Goal: Task Accomplishment & Management: Use online tool/utility

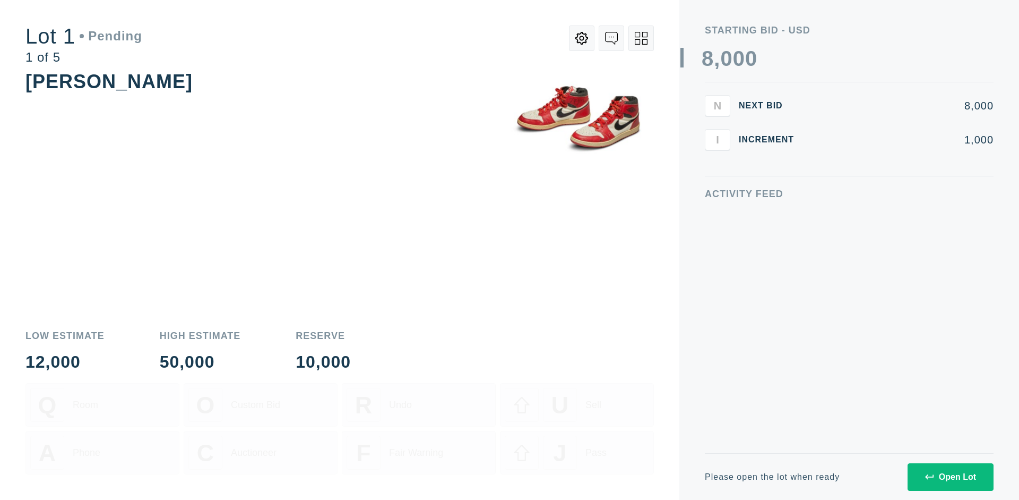
click at [950, 476] on div "Open Lot" at bounding box center [950, 477] width 51 height 10
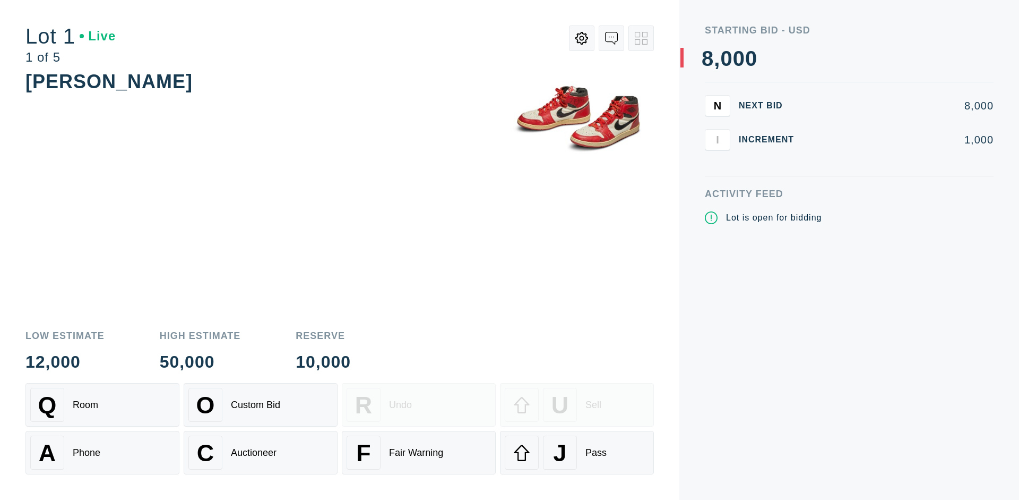
click at [577, 452] on div "J Pass" at bounding box center [577, 452] width 144 height 34
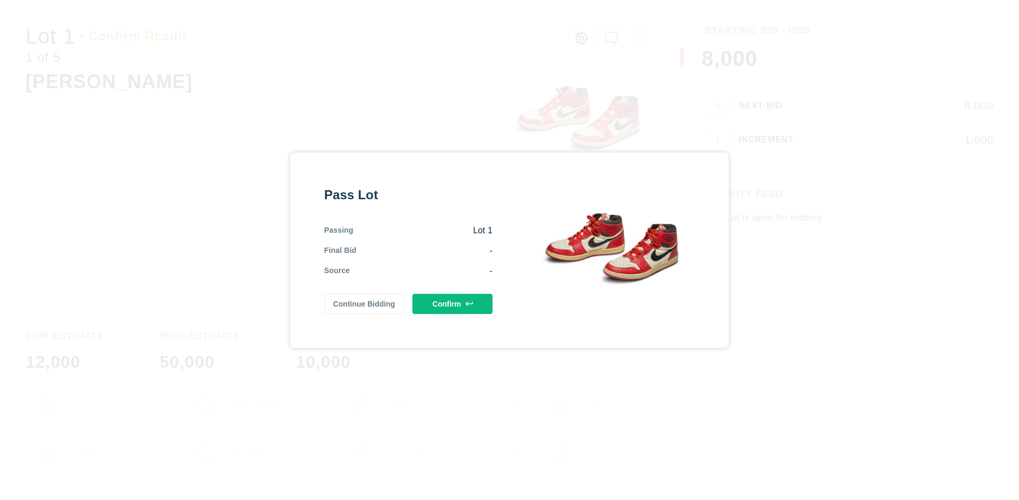
click at [453, 303] on button "Confirm" at bounding box center [453, 304] width 80 height 20
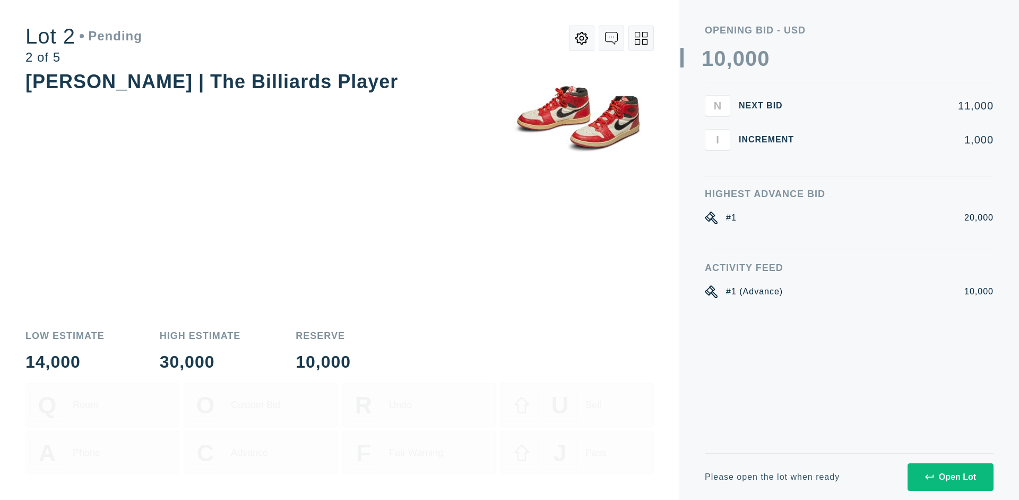
click at [950, 476] on div "Open Lot" at bounding box center [950, 477] width 51 height 10
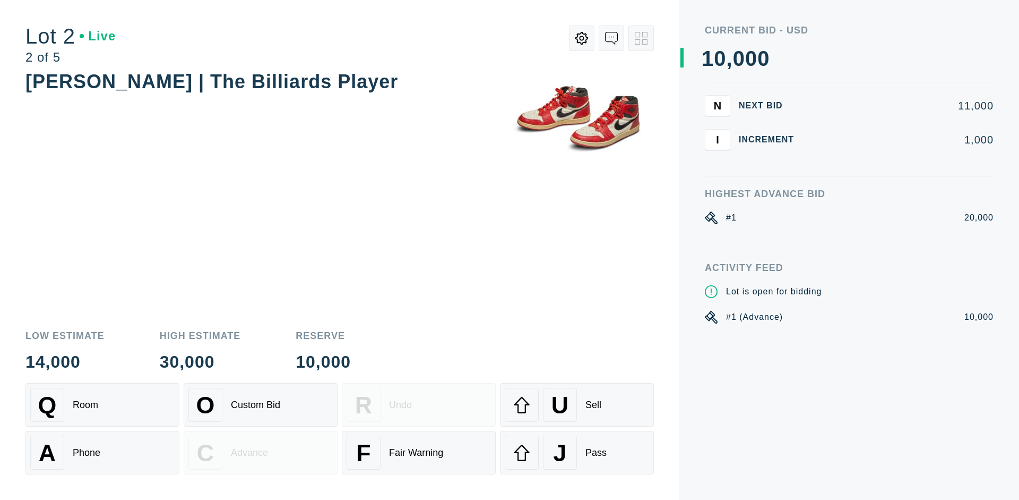
click at [577, 452] on div "J Pass" at bounding box center [577, 452] width 144 height 34
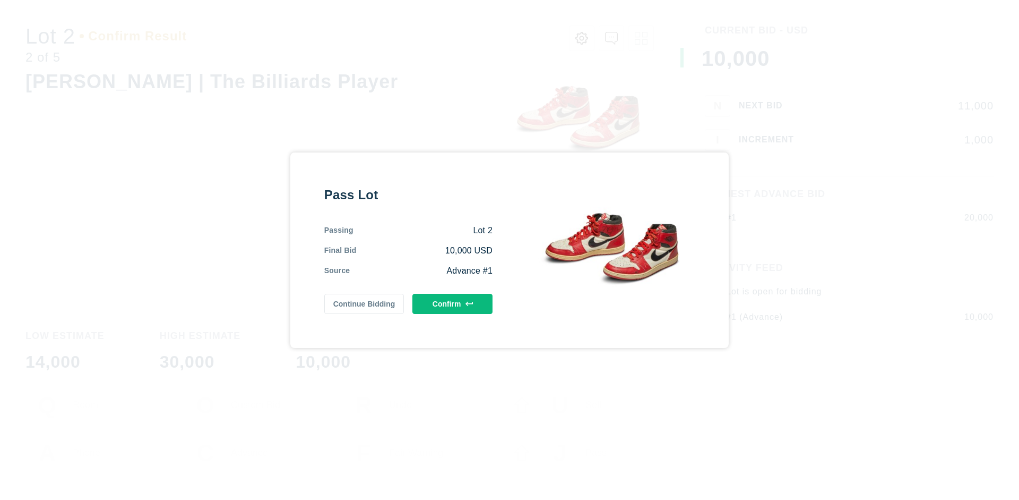
click at [453, 303] on button "Confirm" at bounding box center [453, 304] width 80 height 20
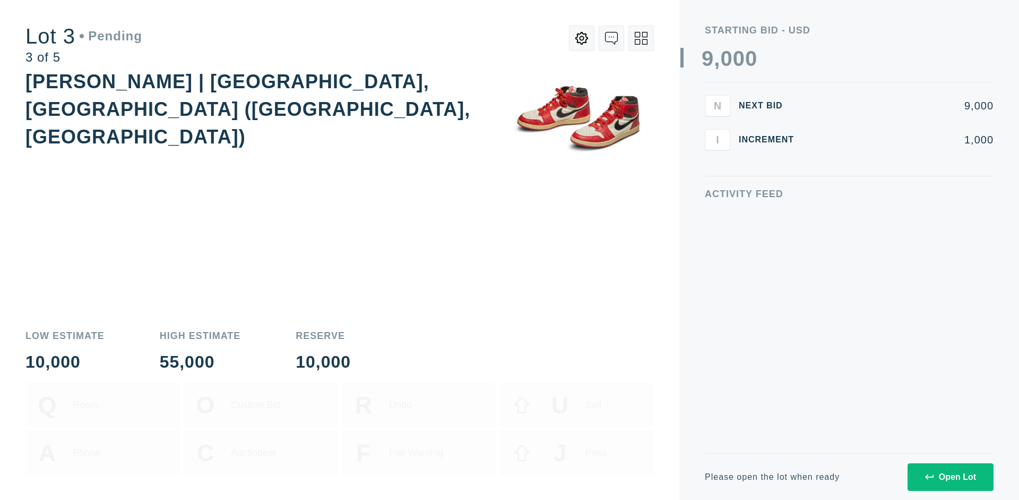
click at [950, 476] on div "Open Lot" at bounding box center [950, 477] width 51 height 10
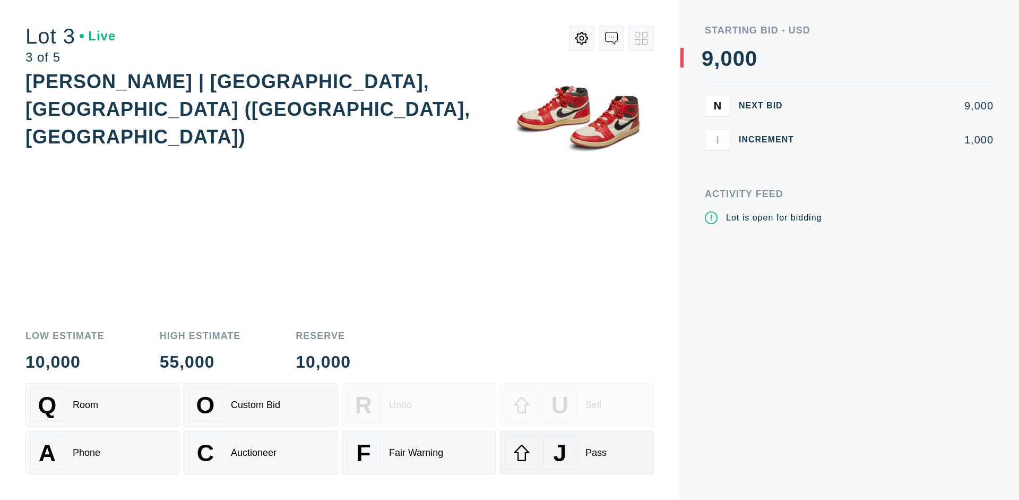
click at [577, 452] on div "J Pass" at bounding box center [577, 452] width 144 height 34
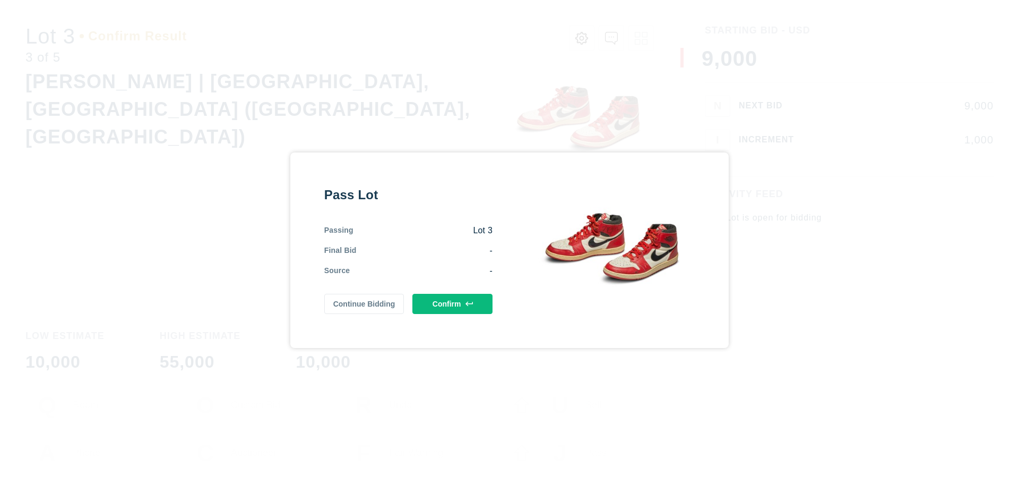
click at [453, 303] on button "Confirm" at bounding box center [453, 304] width 80 height 20
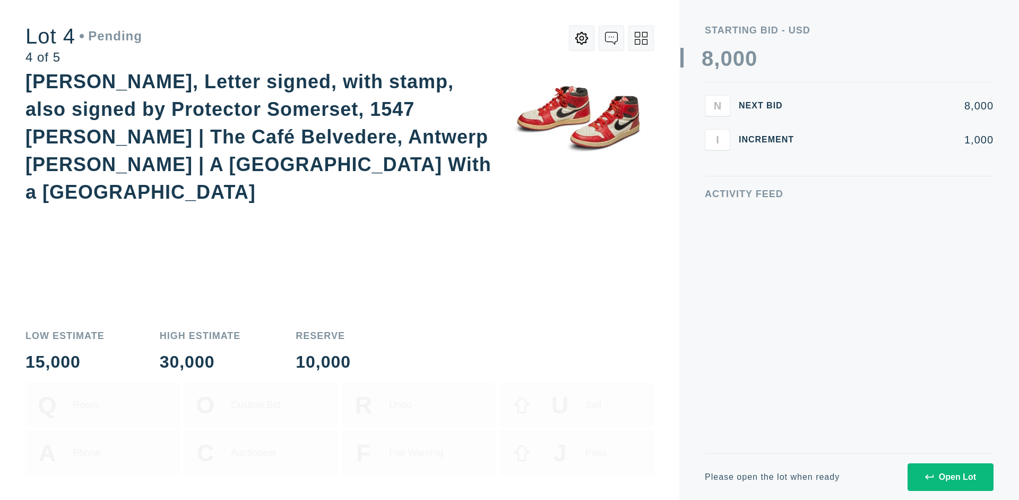
click at [641, 38] on icon at bounding box center [641, 38] width 13 height 13
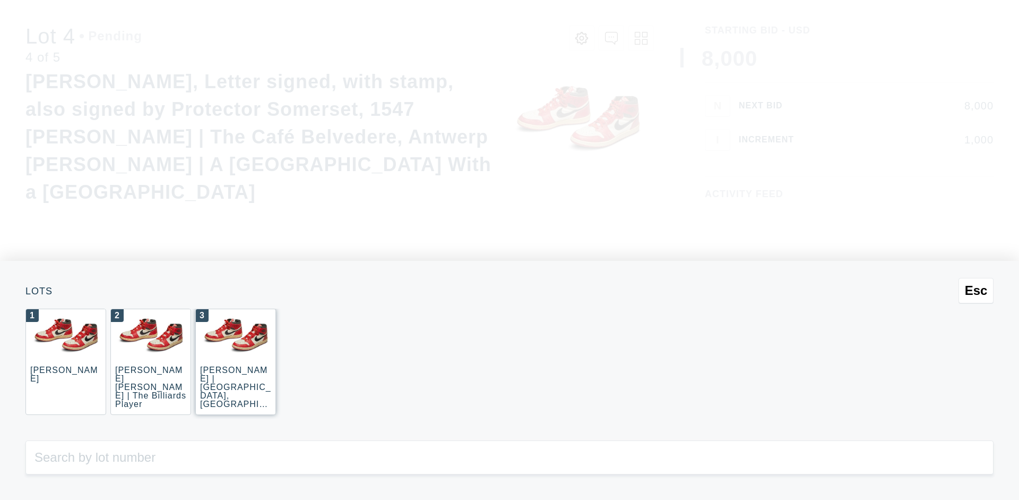
click at [236, 362] on div "3 [PERSON_NAME] | [GEOGRAPHIC_DATA], [GEOGRAPHIC_DATA] ([GEOGRAPHIC_DATA], [GEO…" at bounding box center [235, 361] width 81 height 106
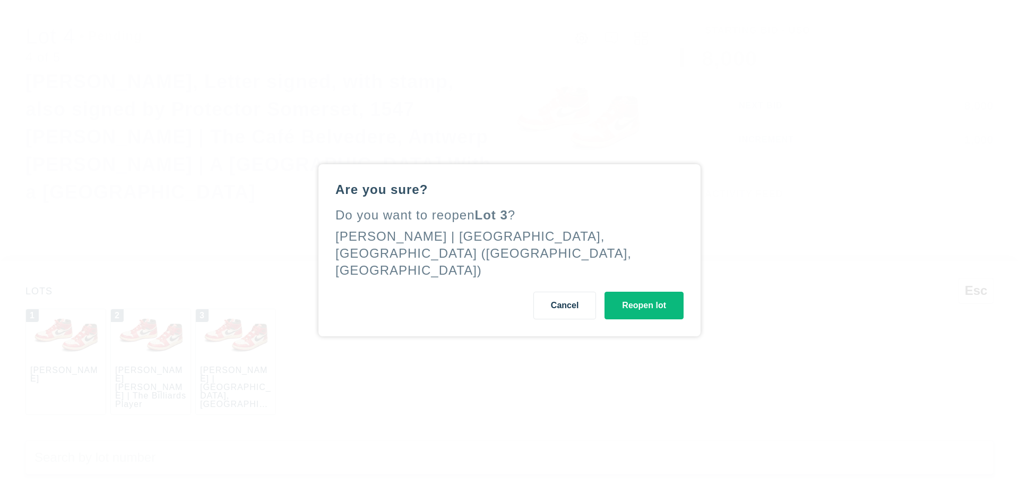
click at [644, 296] on button "Reopen lot" at bounding box center [644, 305] width 79 height 28
